Goal: Information Seeking & Learning: Learn about a topic

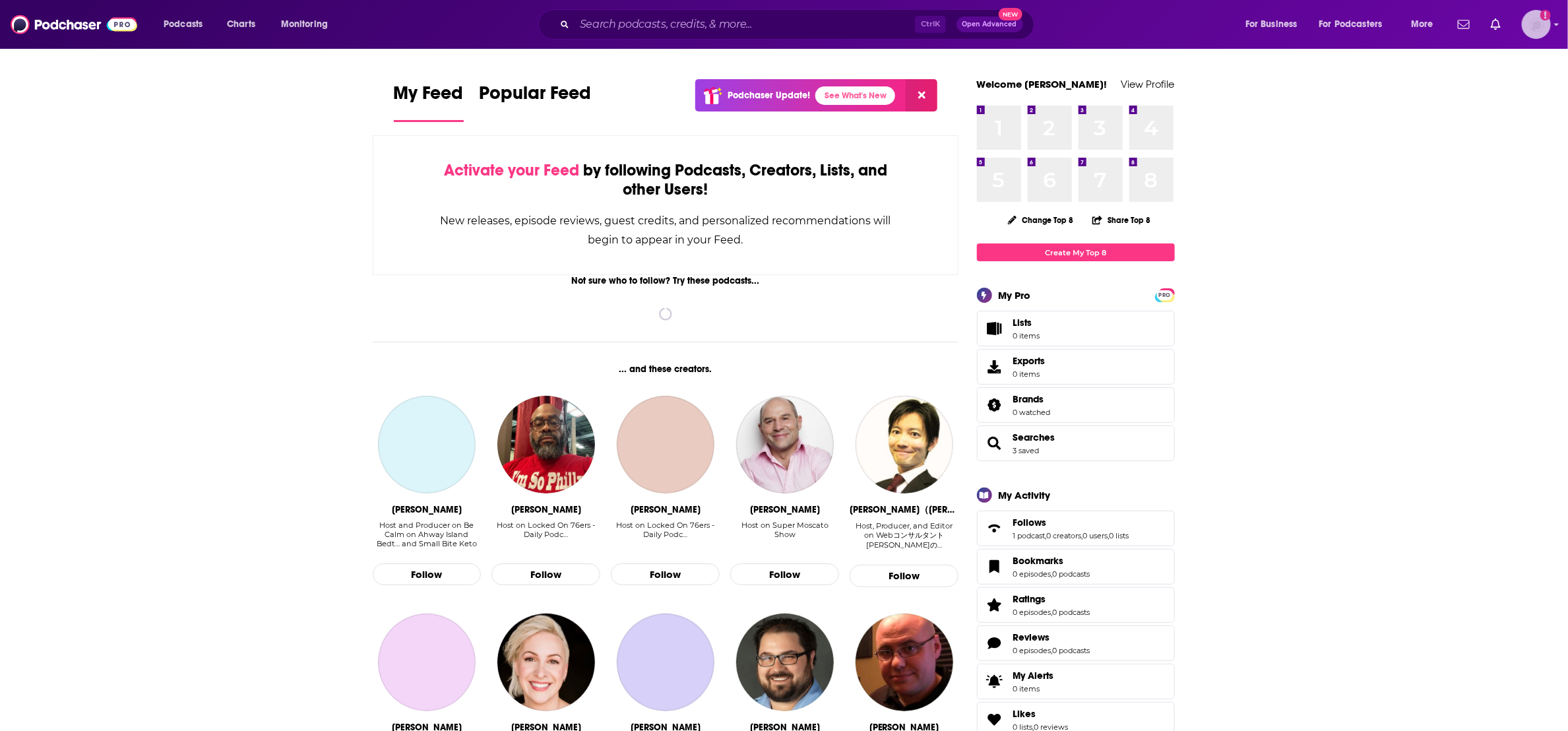
click at [1540, 18] on img "Logged in as jefuchs" at bounding box center [1536, 24] width 29 height 29
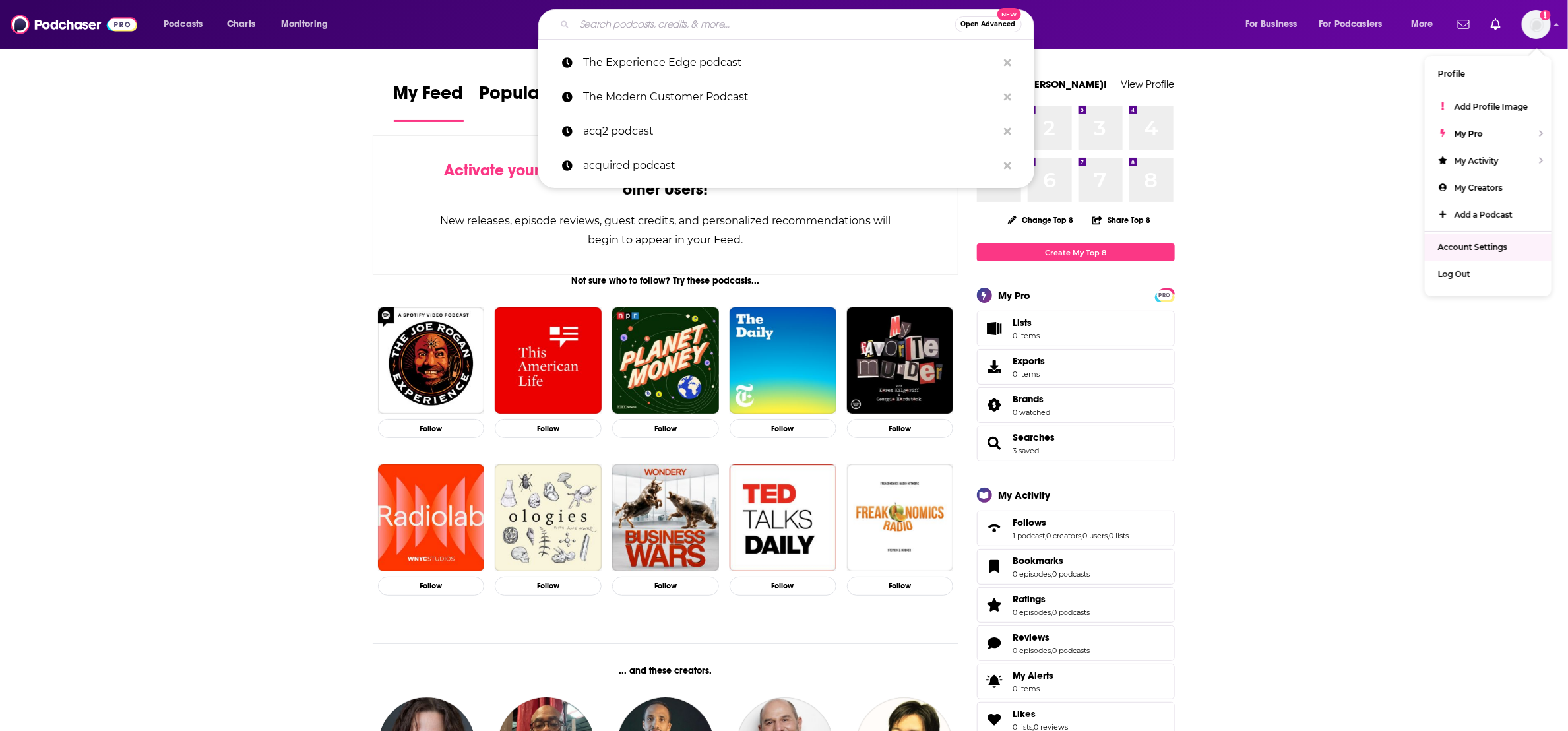
click at [845, 22] on input "Search podcasts, credits, & more..." at bounding box center [765, 25] width 381 height 21
type input "n"
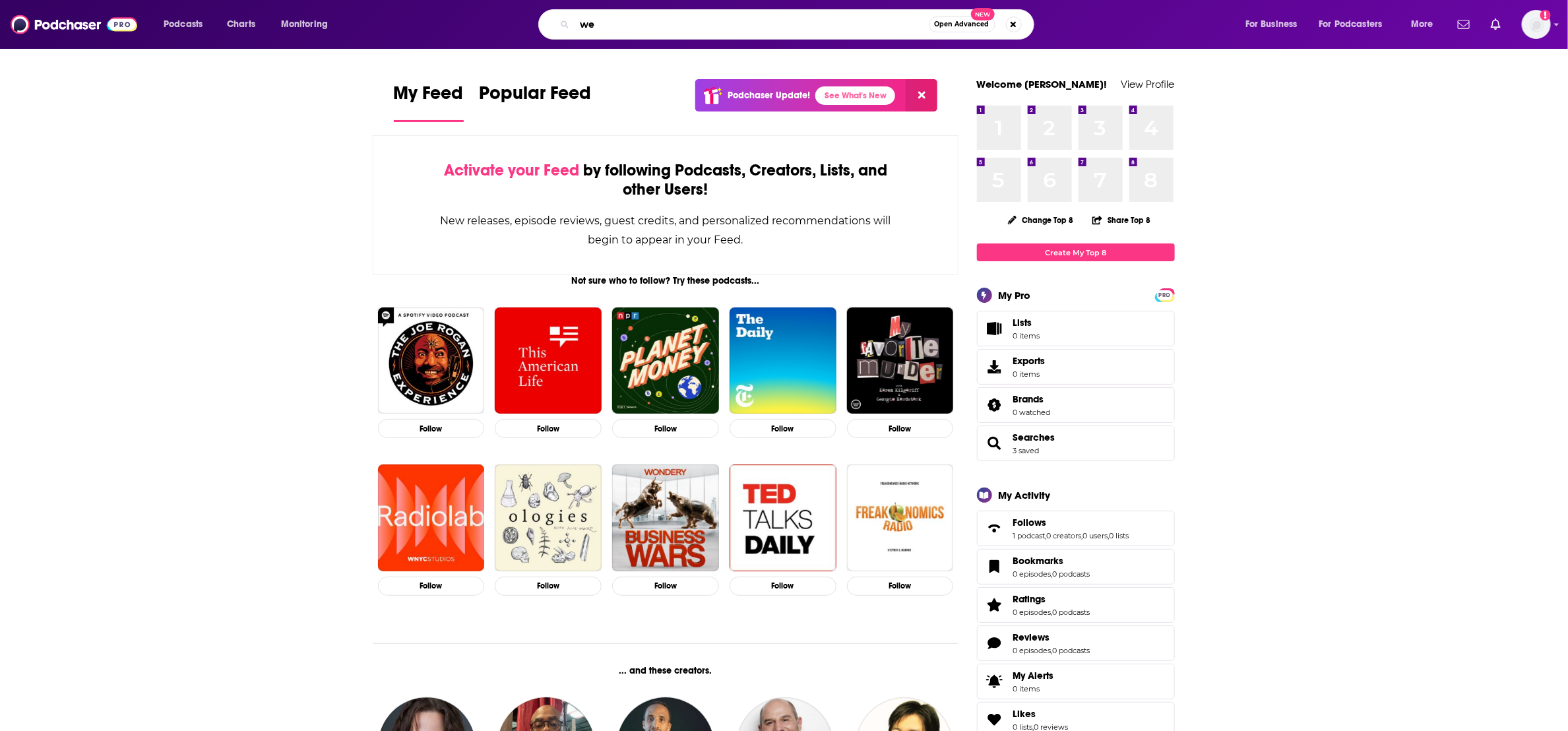
type input "w"
type input "entrepreneurs on fire"
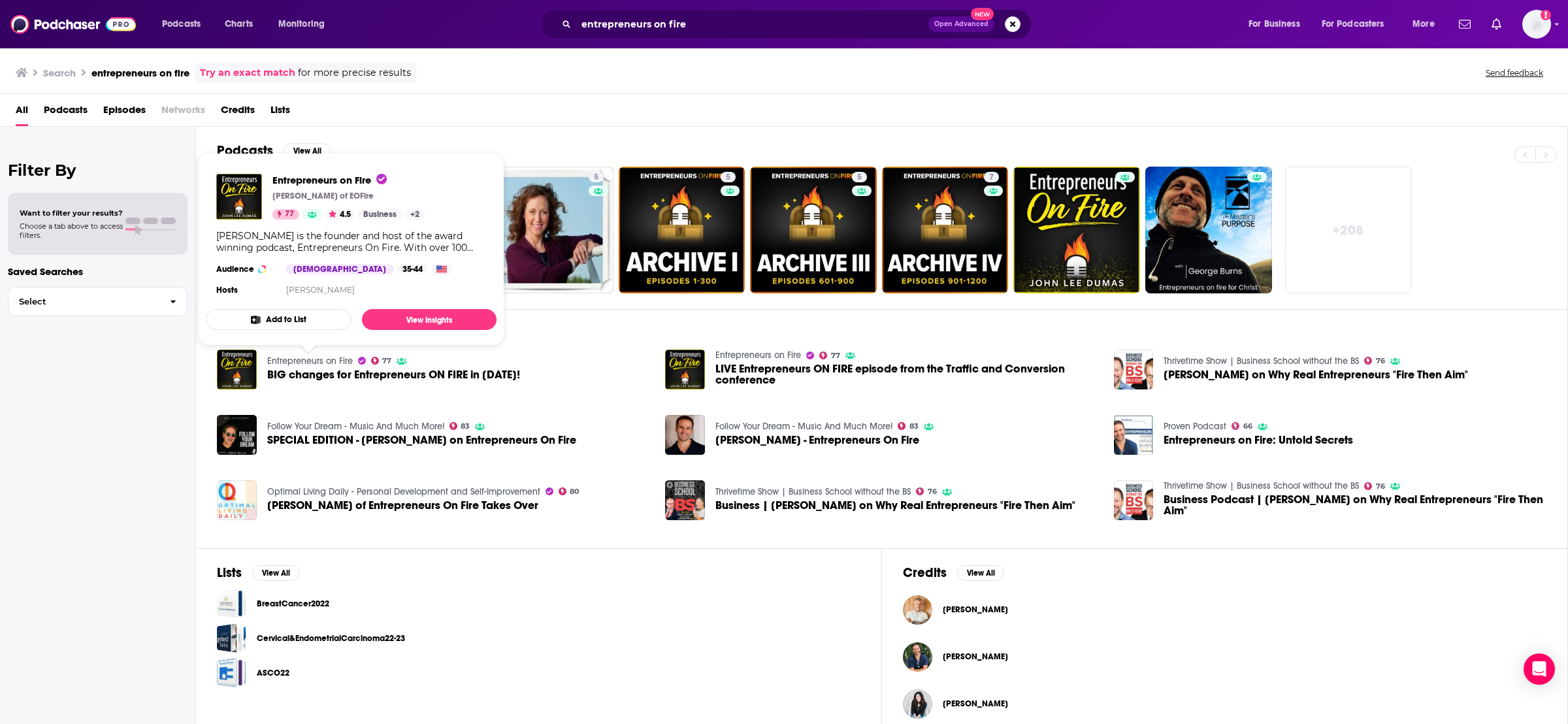
click at [319, 359] on link "Entrepreneurs on Fire" at bounding box center [309, 360] width 85 height 11
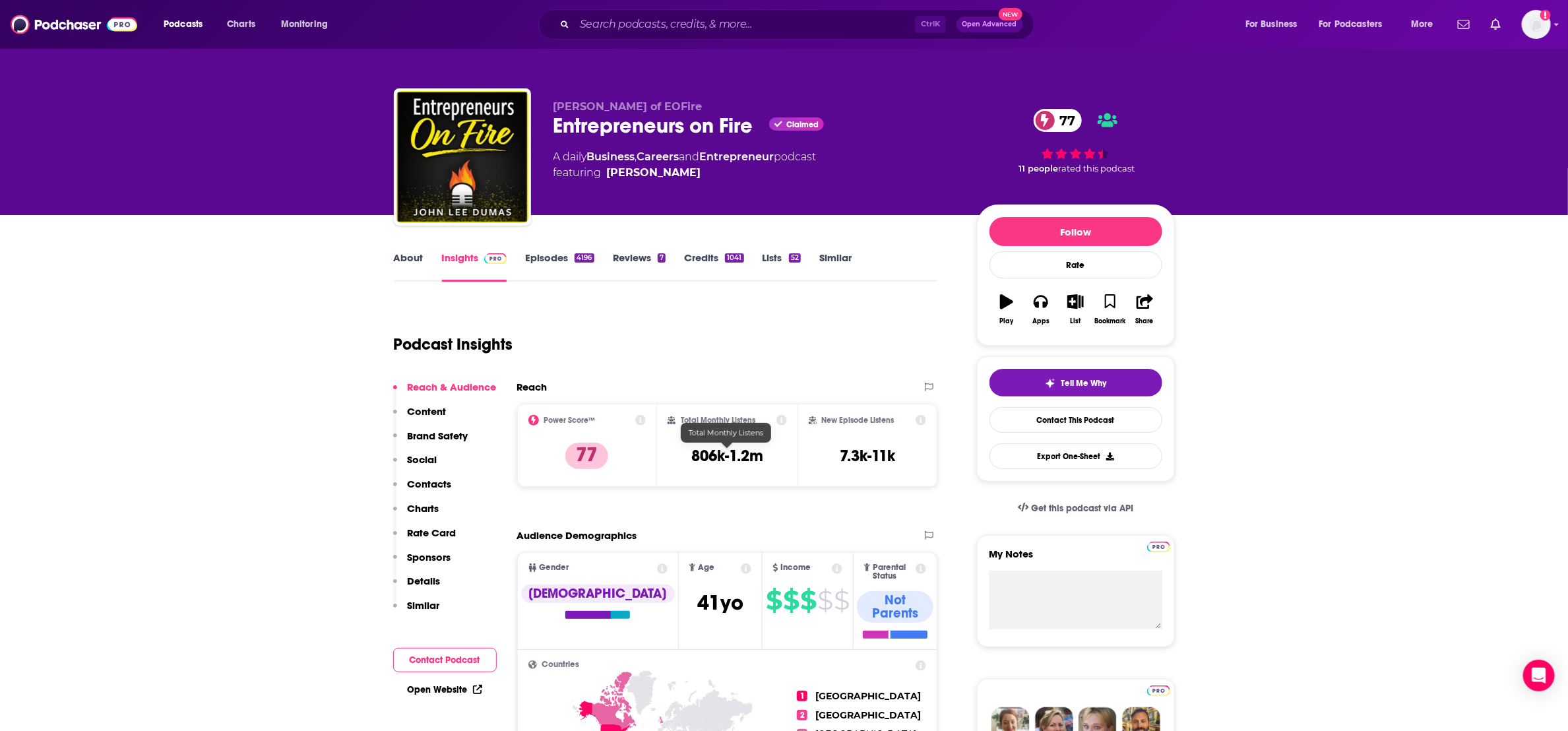
click at [745, 456] on h3 "806k-1.2m" at bounding box center [727, 456] width 72 height 20
click at [693, 449] on h3 "806k-1.2m" at bounding box center [727, 456] width 72 height 20
click at [725, 422] on h2 "Total Monthly Listens" at bounding box center [718, 420] width 75 height 9
click at [785, 416] on icon at bounding box center [782, 420] width 11 height 11
click at [734, 447] on h3 "806k-1.2m" at bounding box center [727, 456] width 72 height 20
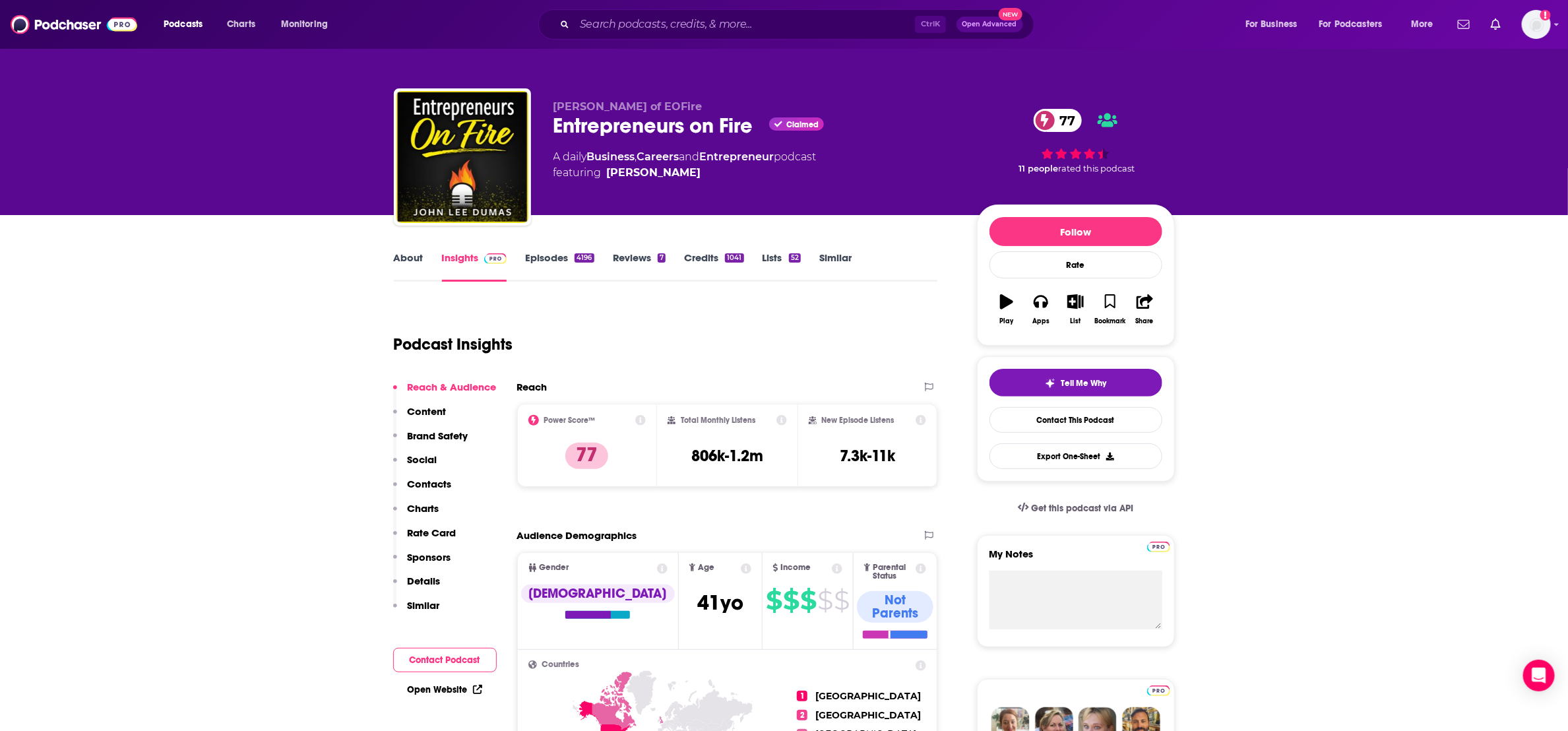
click at [736, 465] on div "Total Monthly Listens 806k-1.2m" at bounding box center [727, 445] width 120 height 61
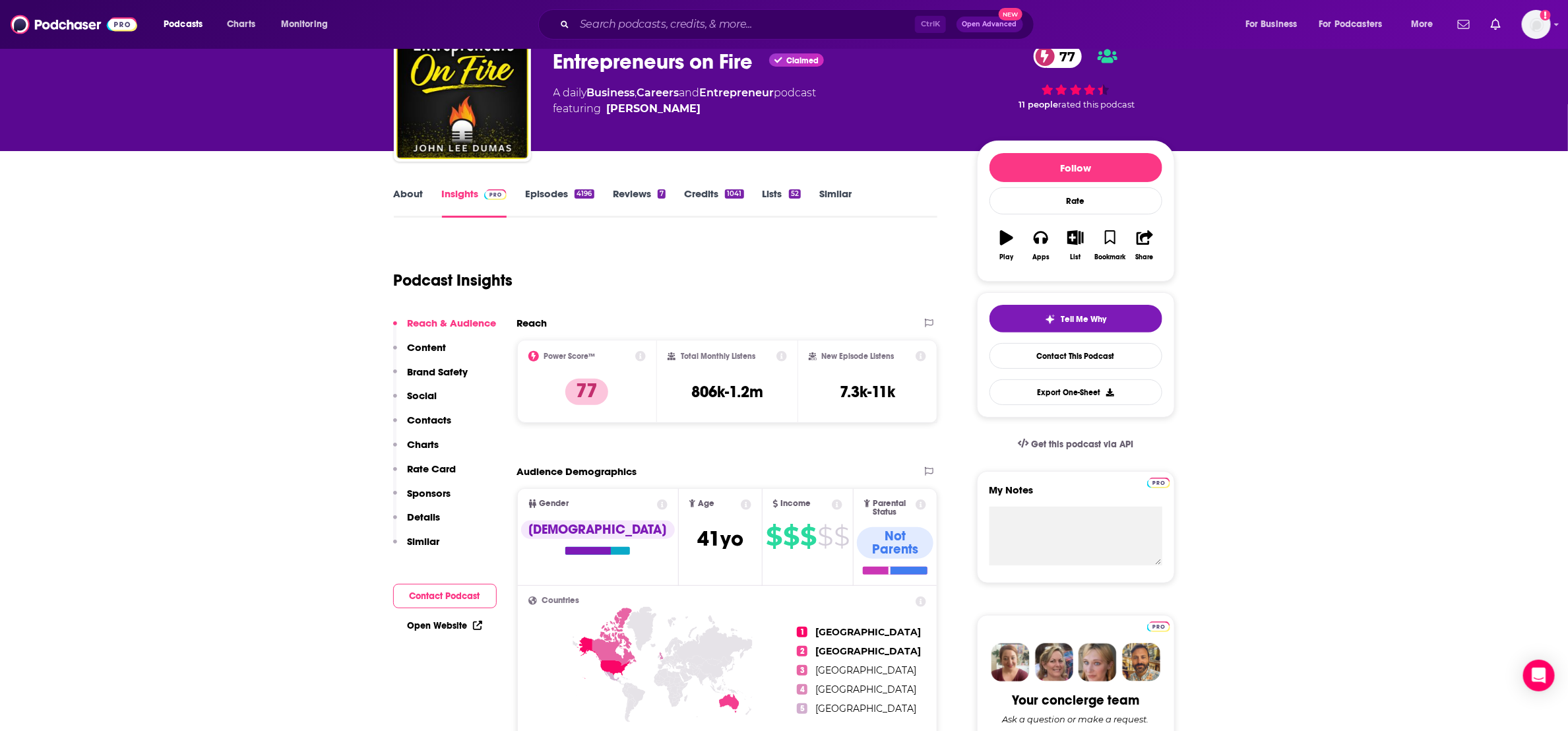
scroll to position [99, 0]
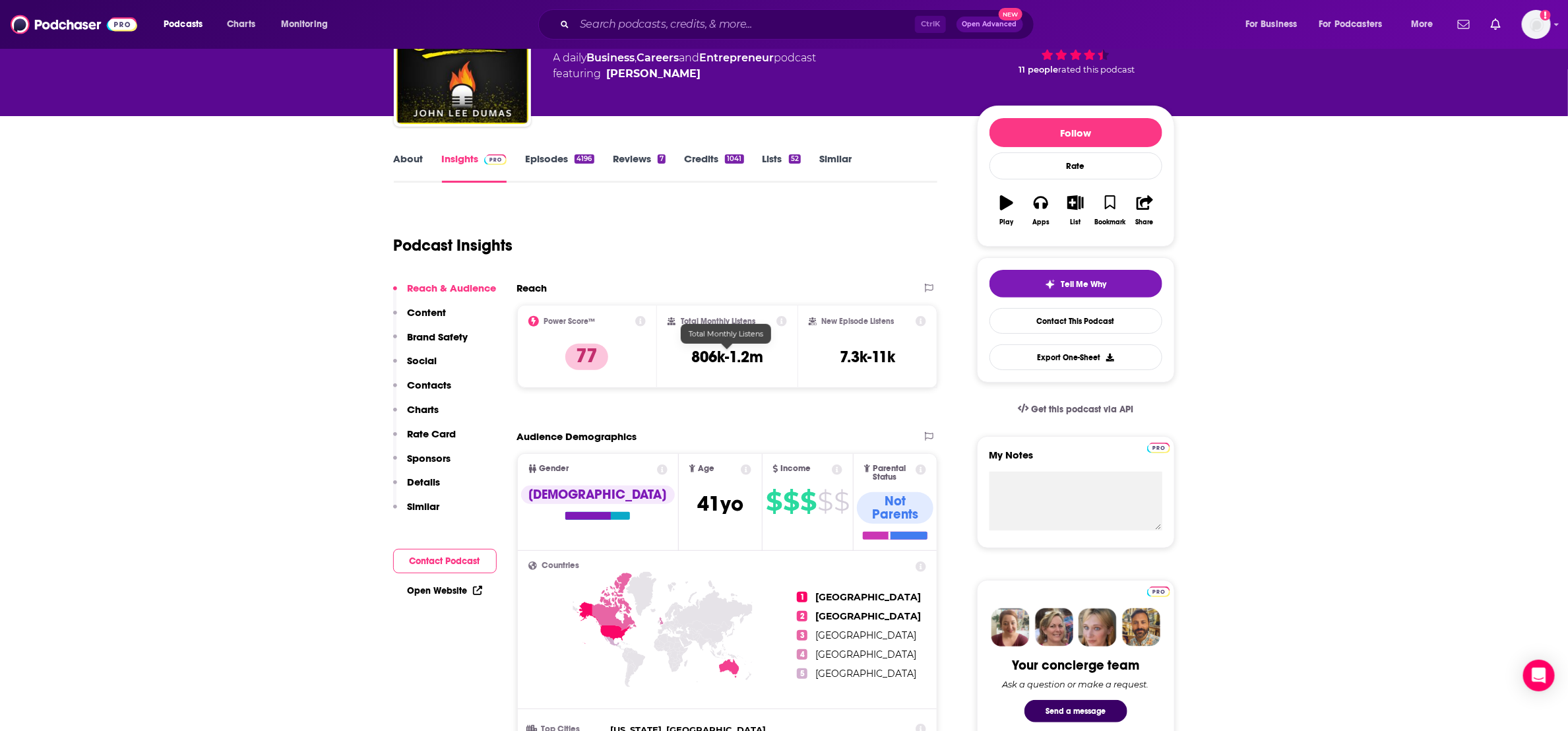
click at [749, 354] on h3 "806k-1.2m" at bounding box center [727, 357] width 72 height 20
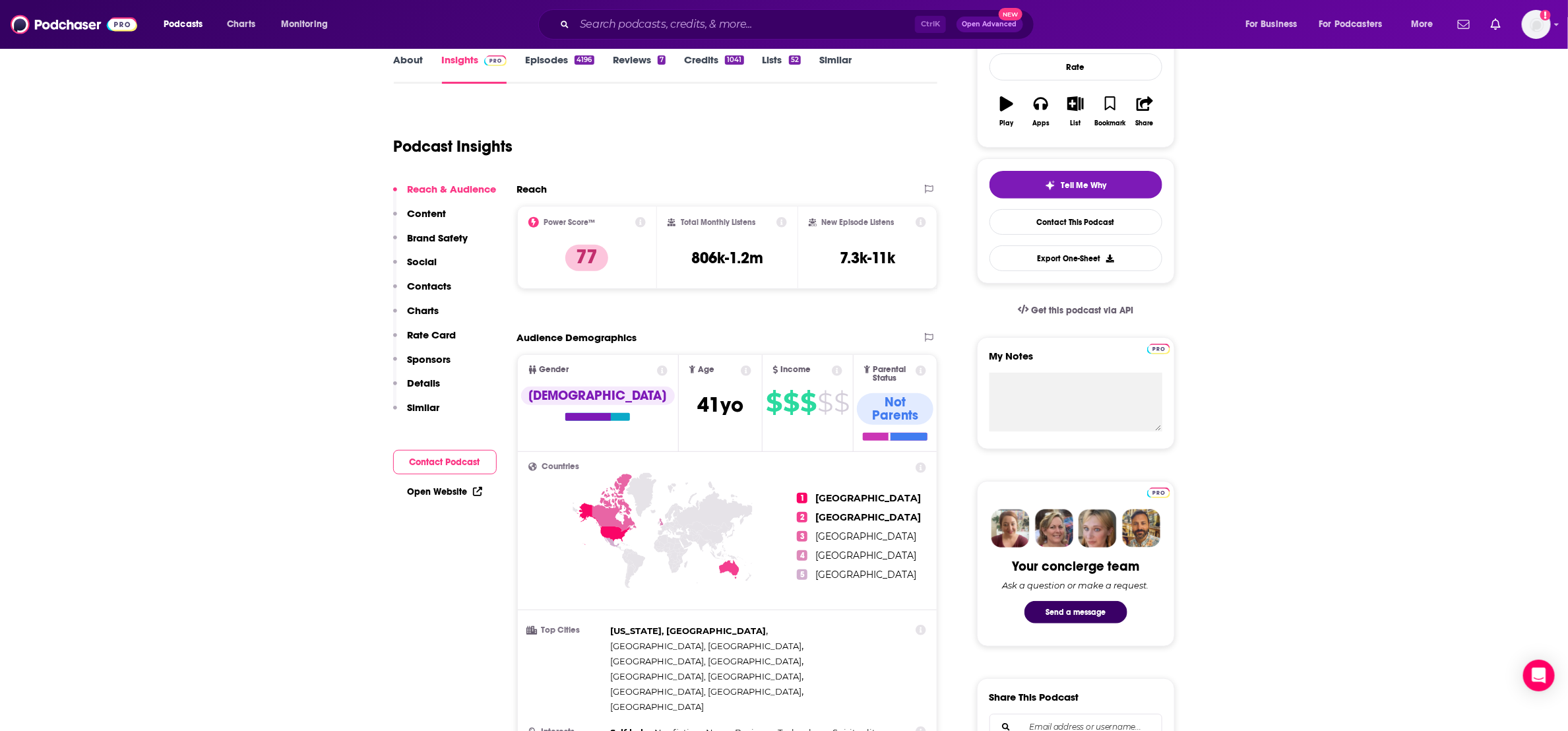
scroll to position [0, 0]
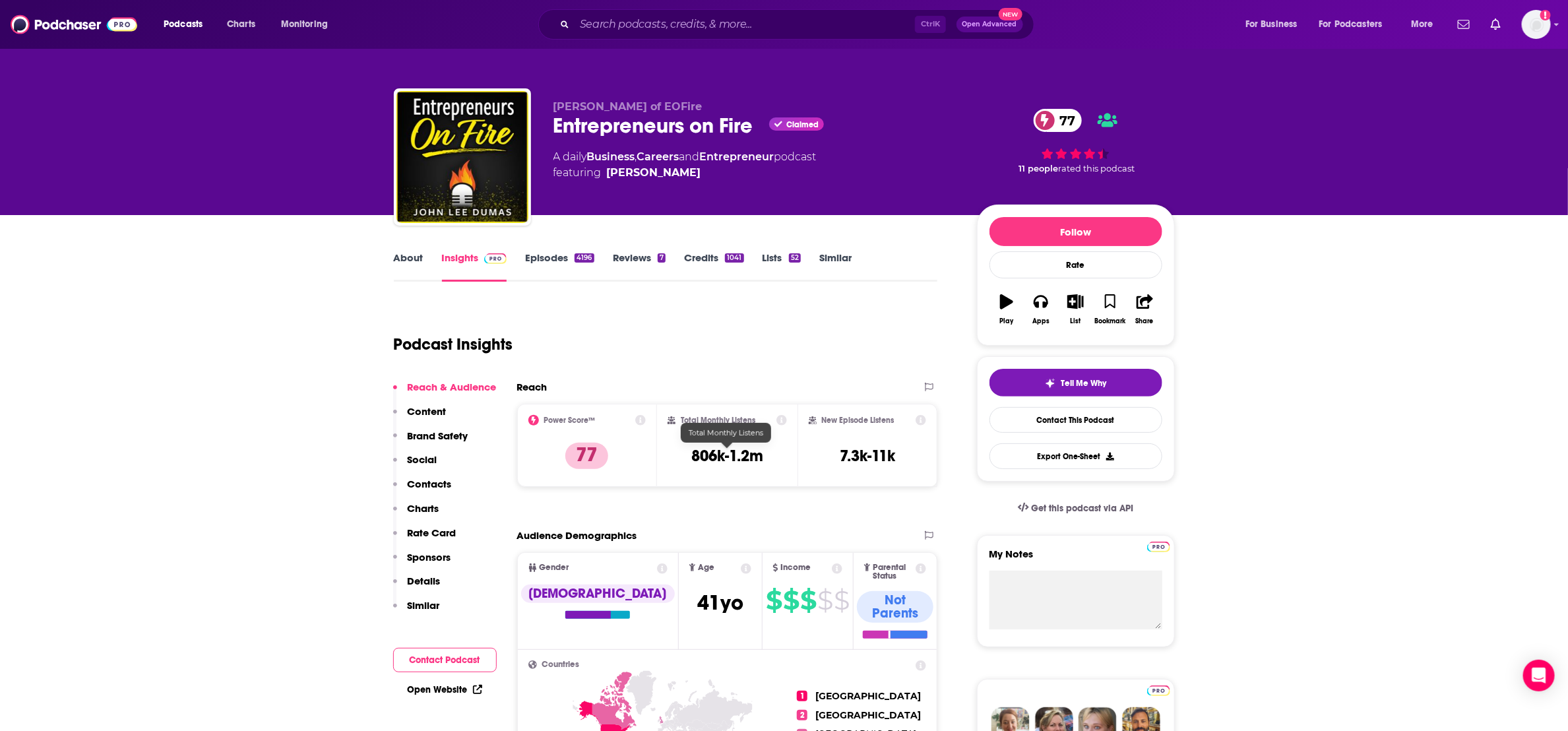
click at [729, 452] on h3 "806k-1.2m" at bounding box center [727, 456] width 72 height 20
click at [782, 422] on icon at bounding box center [782, 420] width 11 height 11
click at [715, 463] on h3 "806k-1.2m" at bounding box center [727, 456] width 72 height 20
click at [719, 417] on h2 "Total Monthly Listens" at bounding box center [718, 420] width 75 height 9
click at [747, 454] on h3 "806k-1.2m" at bounding box center [727, 456] width 72 height 20
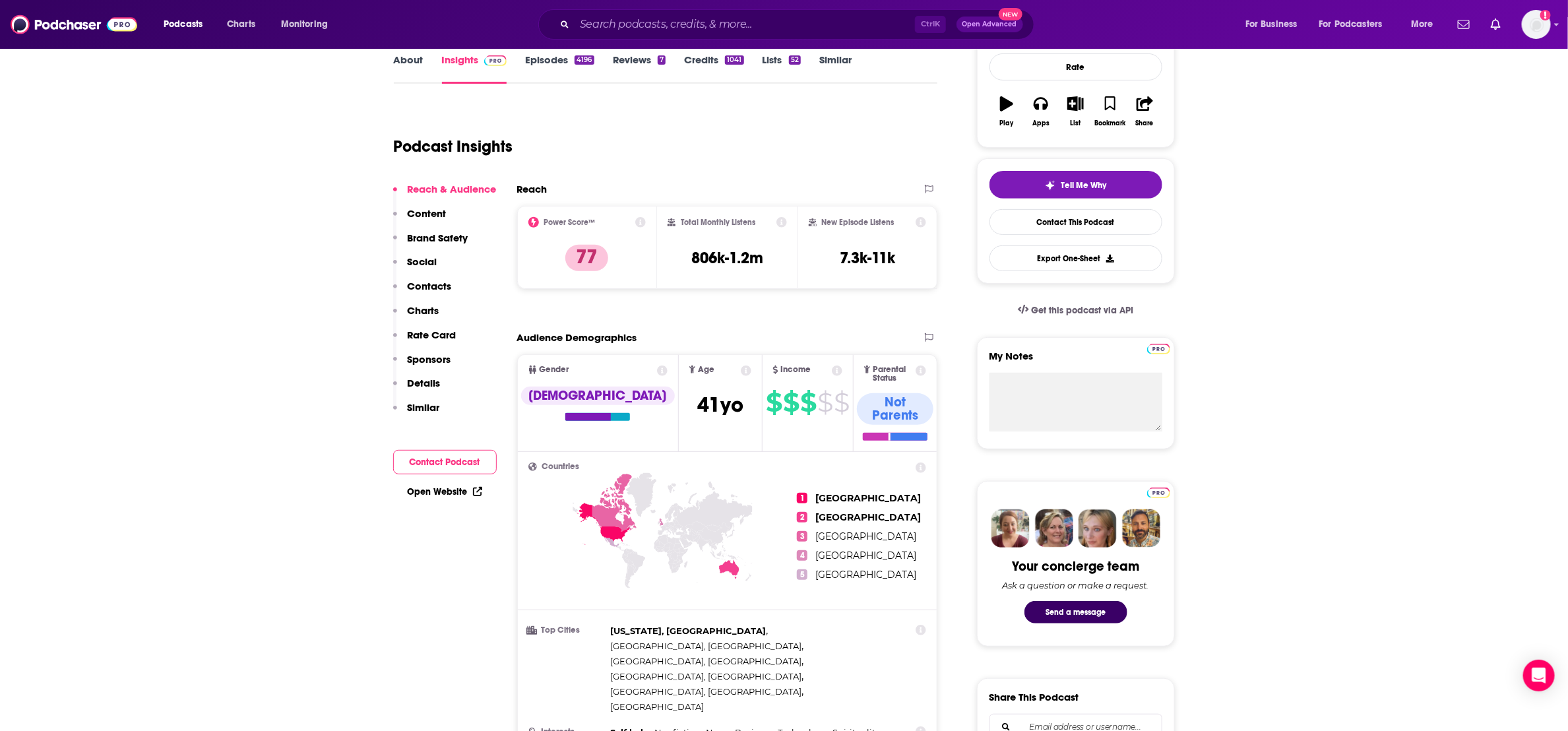
scroll to position [99, 0]
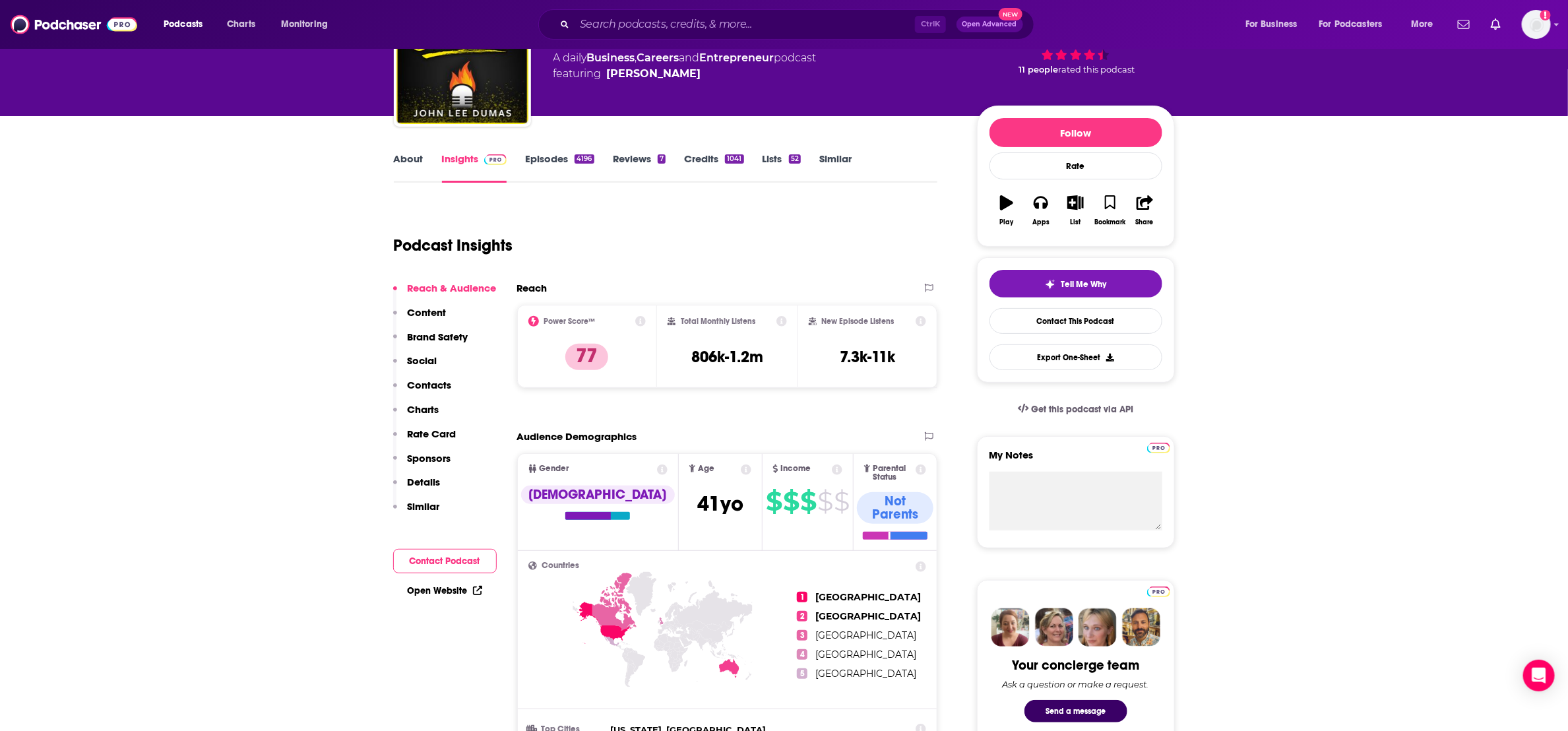
click at [439, 301] on button "Reach & Audience" at bounding box center [445, 294] width 104 height 25
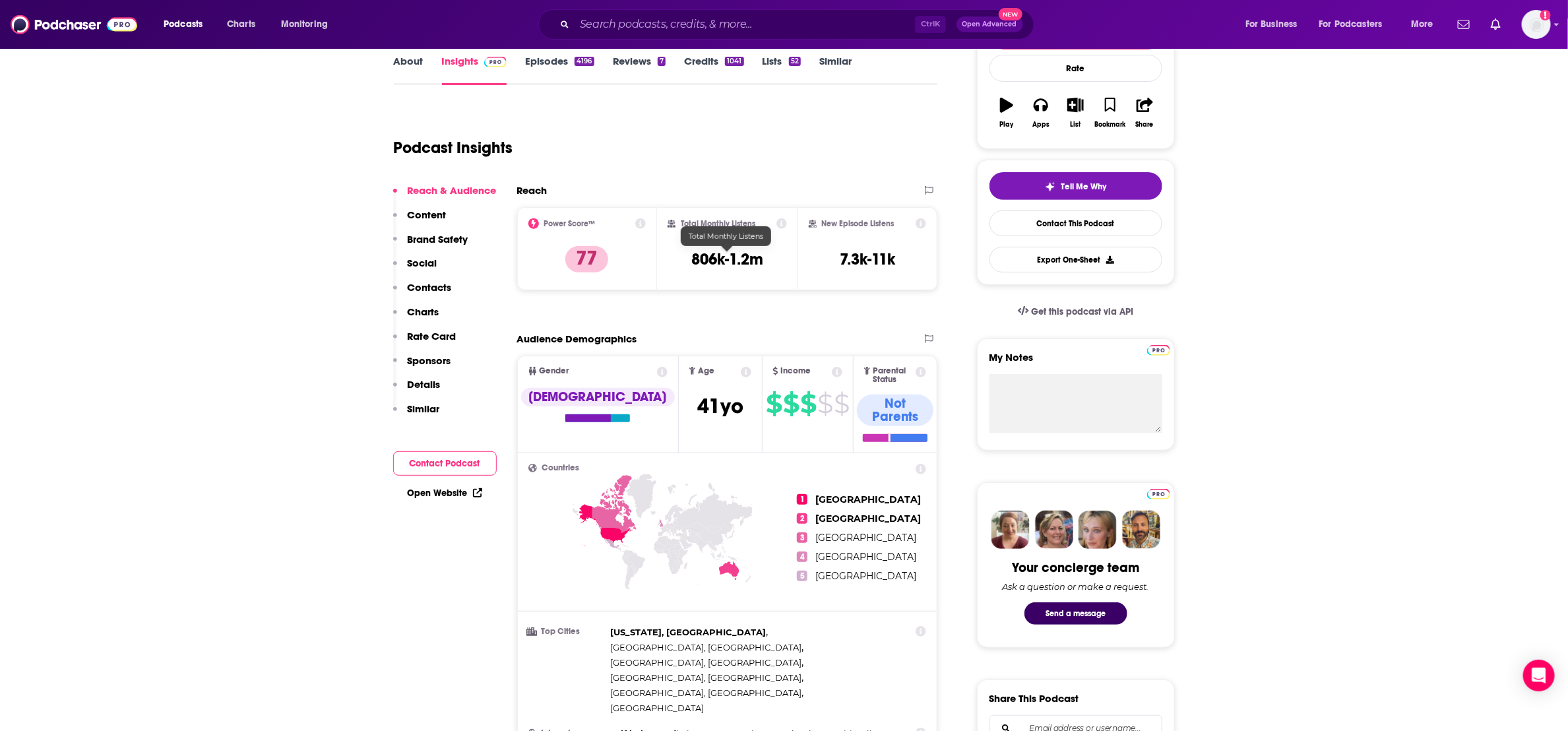
click at [788, 242] on div "Total Monthly Listens 806k-1.2m" at bounding box center [727, 248] width 140 height 83
click at [750, 252] on h3 "806k-1.2m" at bounding box center [727, 259] width 72 height 20
click at [789, 224] on div "Total Monthly Listens 806k-1.2m" at bounding box center [727, 248] width 140 height 83
click at [782, 218] on icon at bounding box center [782, 224] width 11 height 11
